Goal: Task Accomplishment & Management: Use online tool/utility

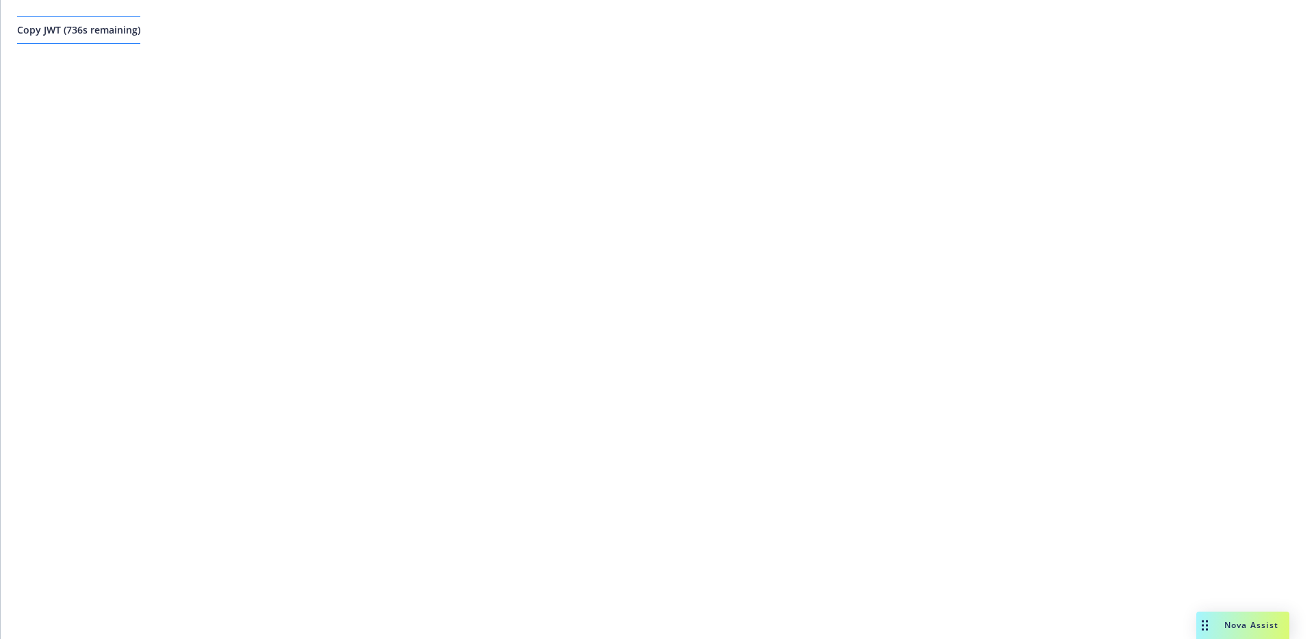
click at [138, 36] on button "Copy JWT ( 736 s remaining)" at bounding box center [78, 29] width 123 height 27
